Goal: Check status: Check status

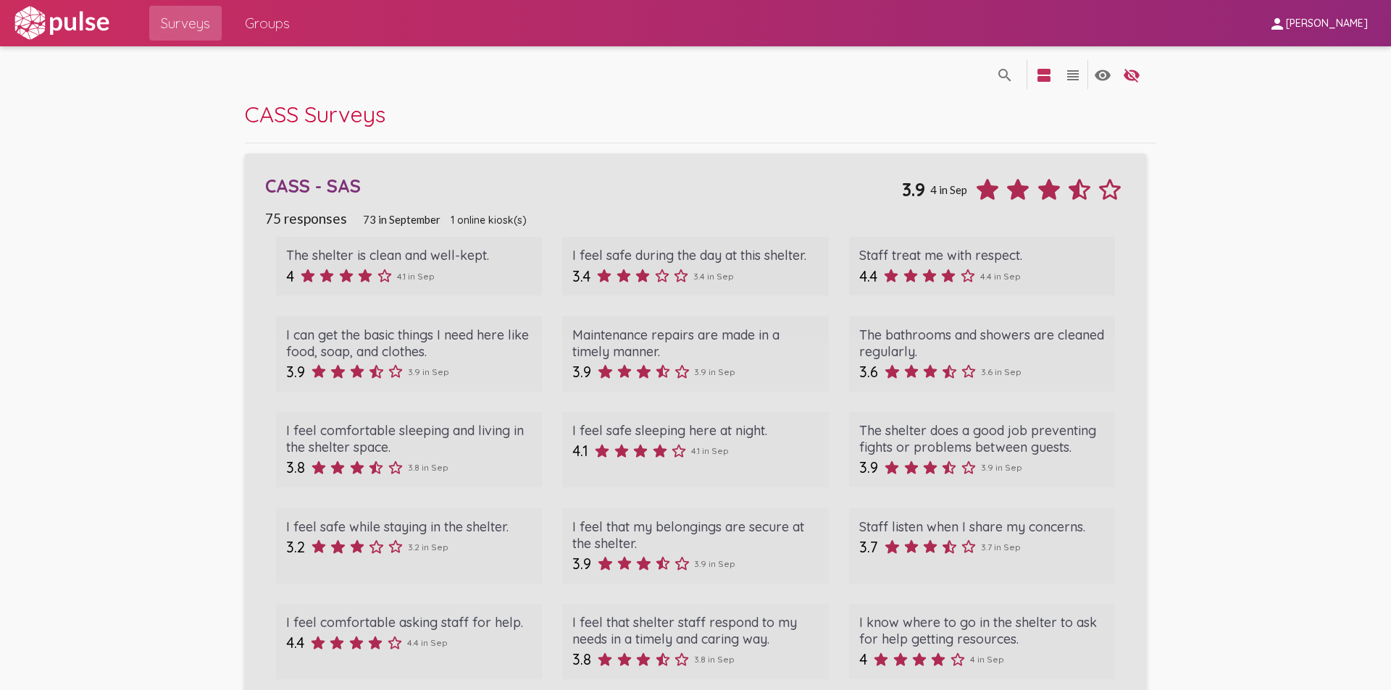
click at [412, 190] on div "CASS - SAS" at bounding box center [583, 186] width 636 height 22
